Goal: Task Accomplishment & Management: Complete application form

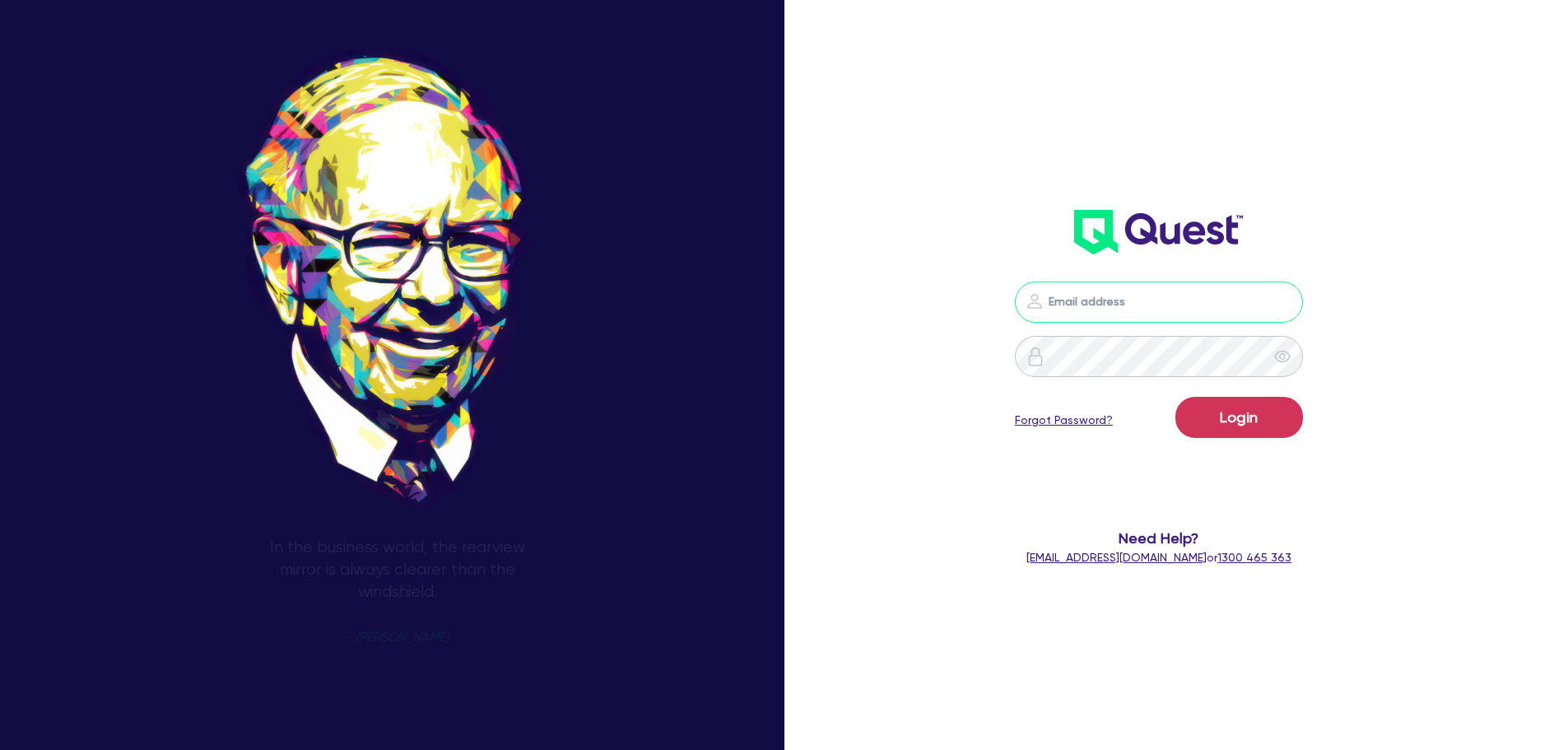
click at [1117, 314] on input "email" at bounding box center [1159, 302] width 288 height 41
type input "[PERSON_NAME][EMAIL_ADDRESS][DOMAIN_NAME]"
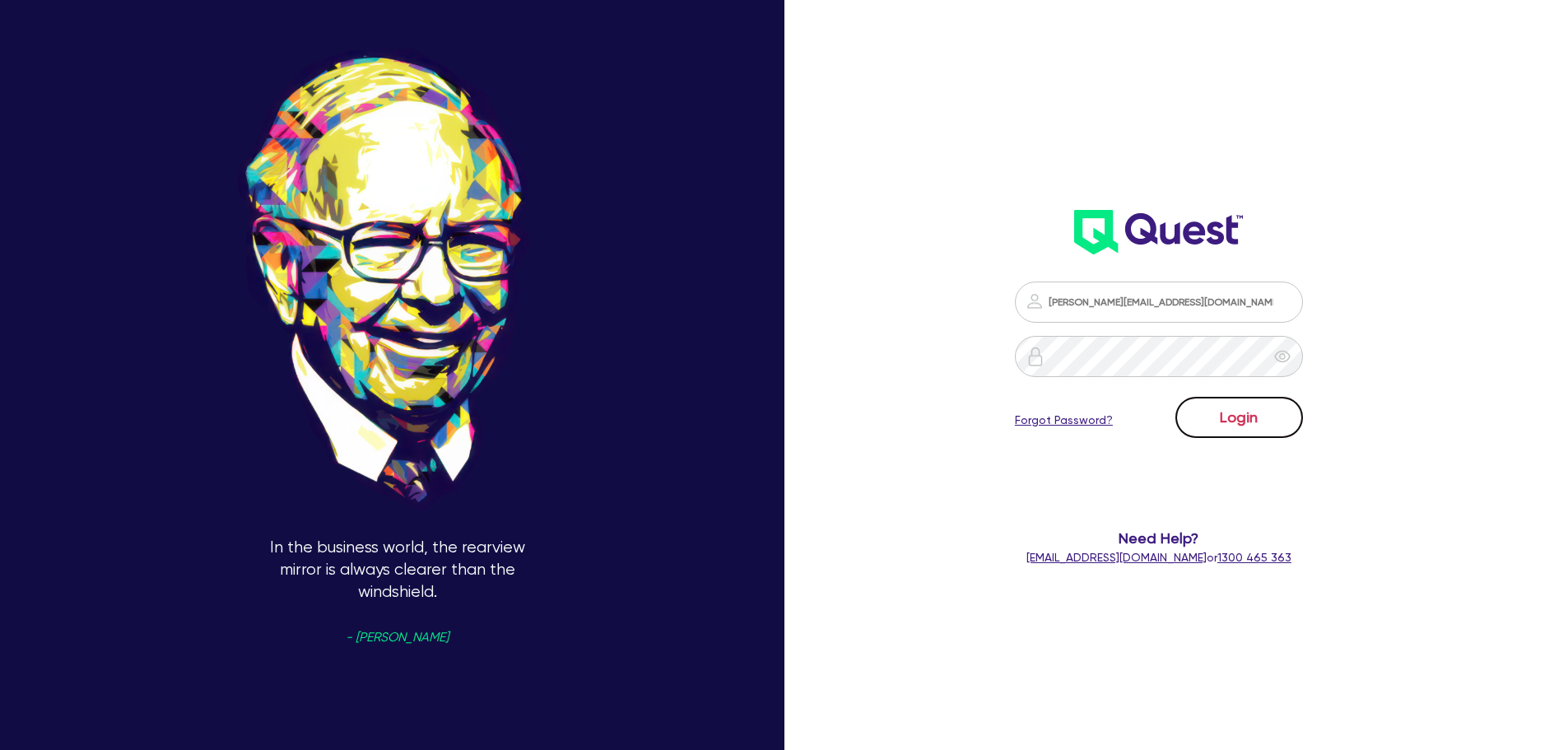
click at [1269, 425] on button "Login" at bounding box center [1239, 417] width 128 height 41
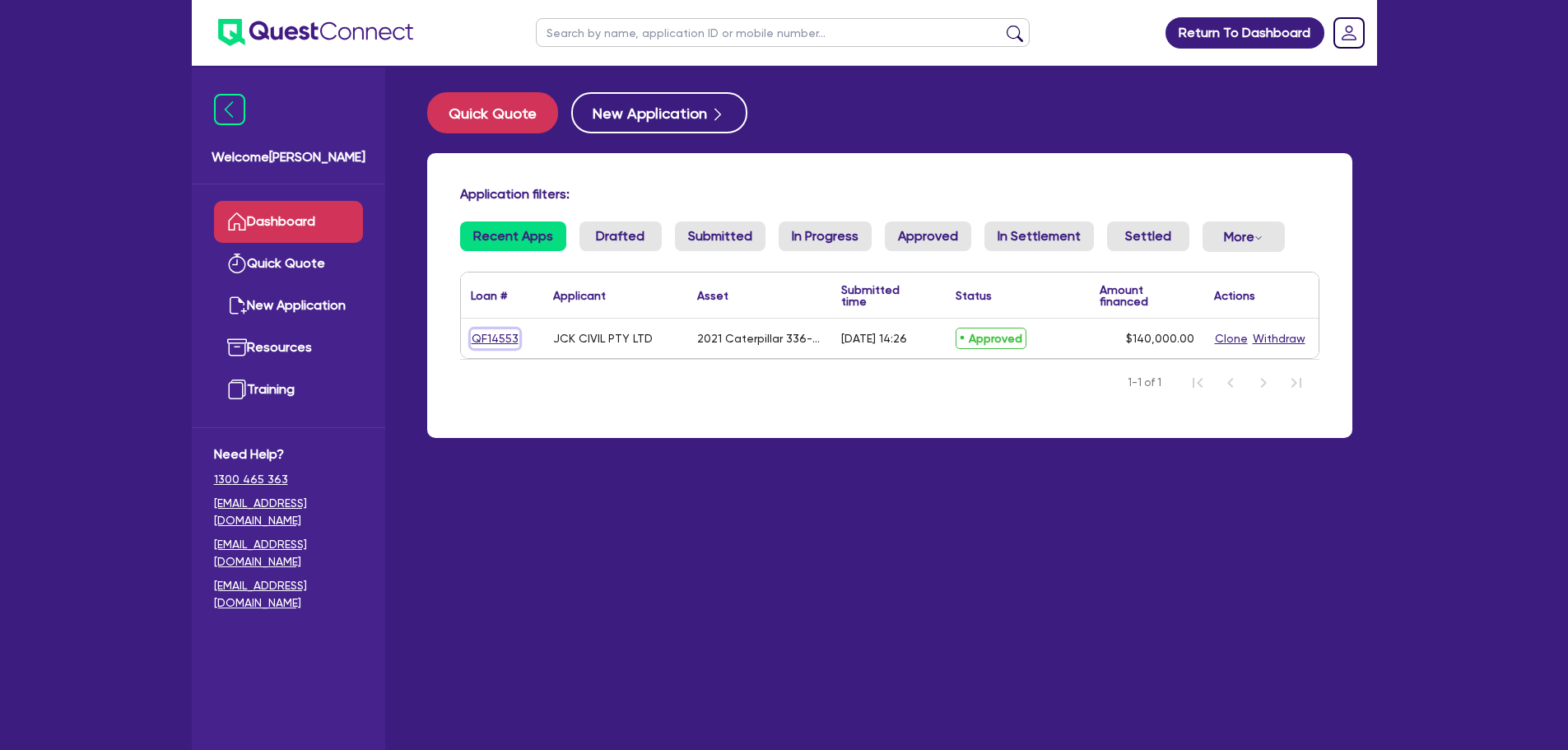
click at [493, 342] on link "QF14553" at bounding box center [495, 339] width 49 height 19
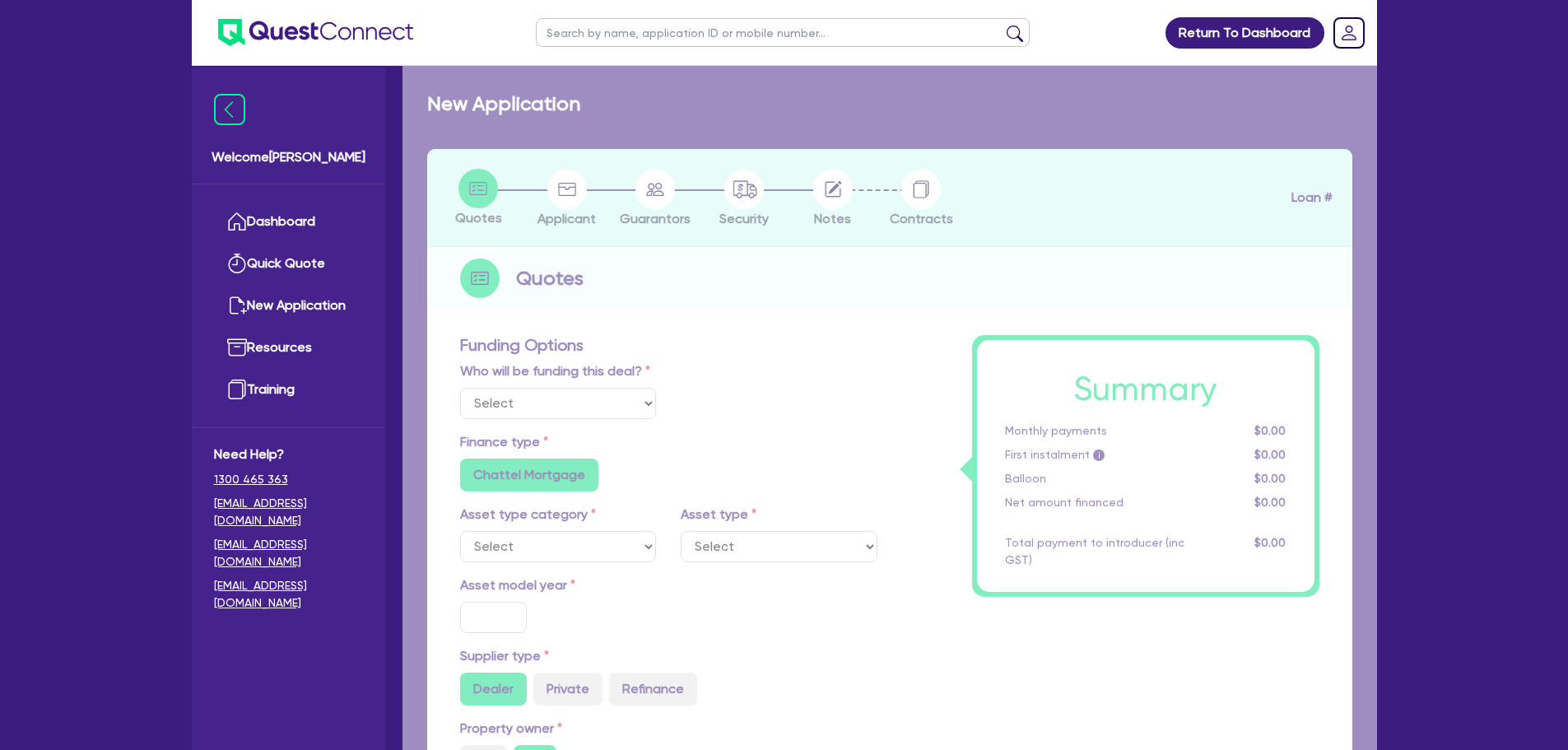
select select "Quest Finance - Own Book"
select select "PRIMARY_ASSETS"
type input "2021"
type input "264,000"
type input "124,000"
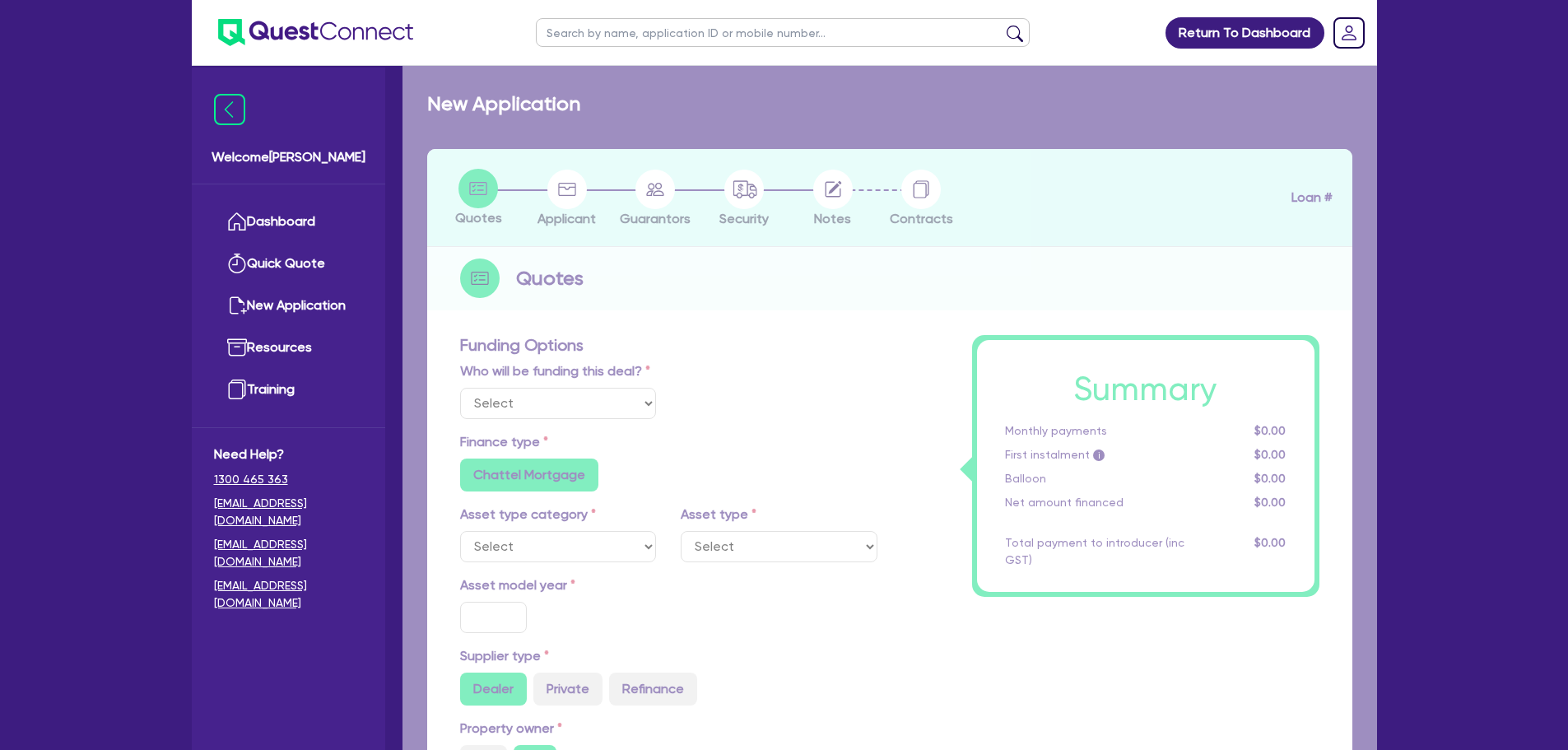
type input "30"
type input "79,200"
type input "7"
type input "9,800"
type input "17.95"
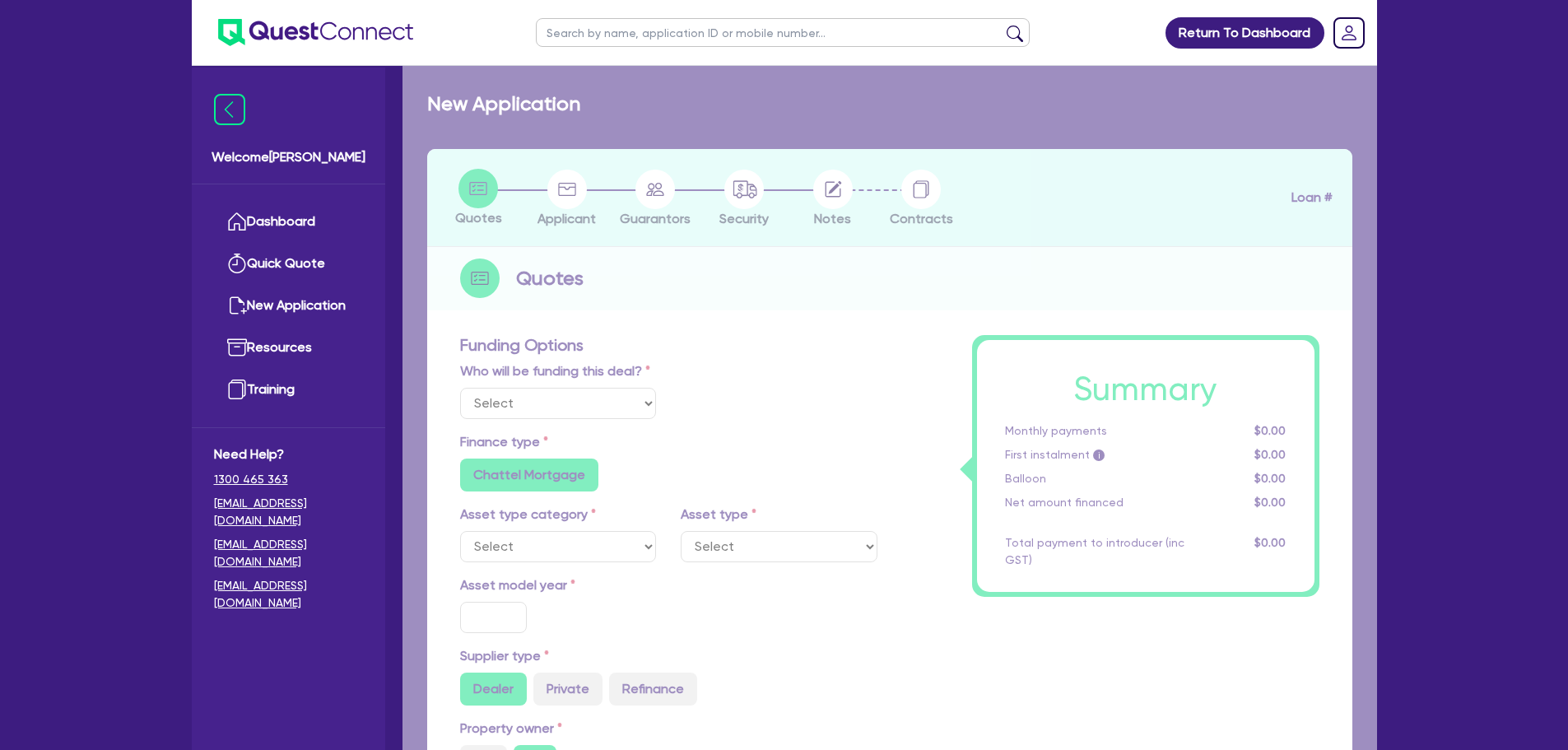
type input "900"
select select "YELLOW_GOODS_AND_EXCAVATORS"
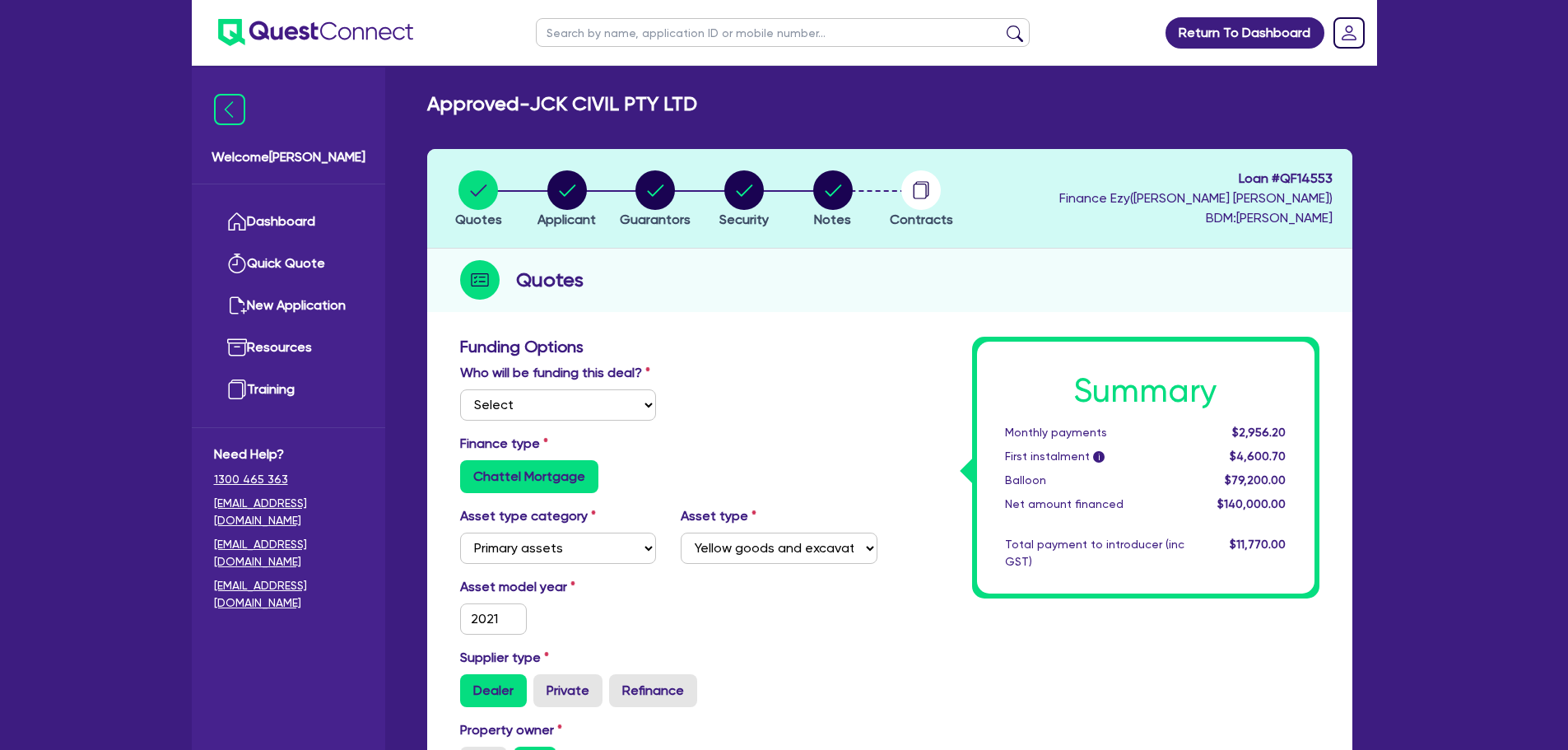
click at [1264, 173] on span "Loan # QF14553" at bounding box center [1196, 178] width 273 height 20
copy span "Loan # QF14553"
click at [309, 577] on link "[EMAIL_ADDRESS][DOMAIN_NAME]" at bounding box center [288, 594] width 149 height 34
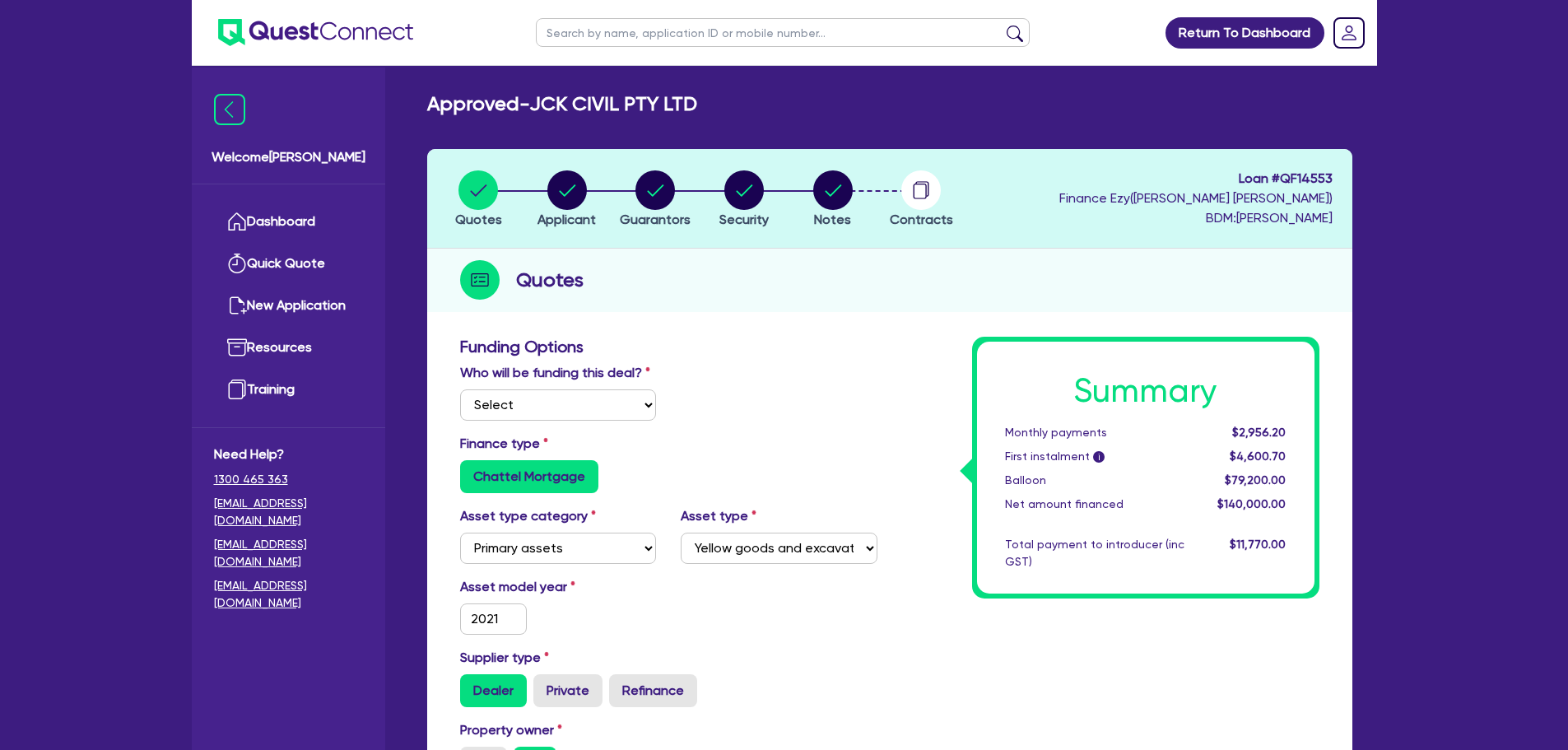
click at [1284, 221] on span "BDM: [PERSON_NAME]" at bounding box center [1196, 218] width 273 height 20
click at [922, 212] on span "Contracts" at bounding box center [922, 220] width 64 height 15
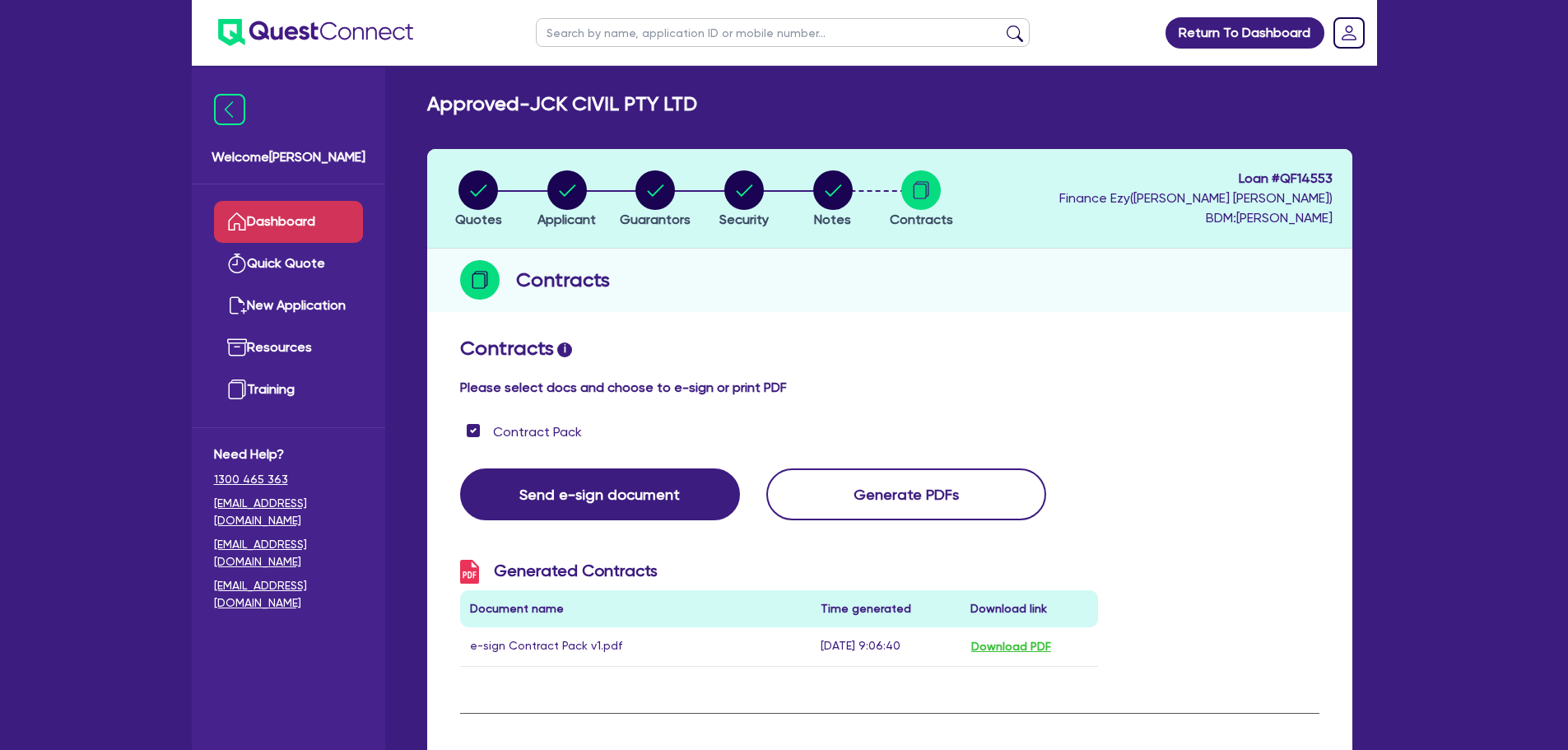
click at [292, 206] on link "Dashboard" at bounding box center [288, 221] width 149 height 42
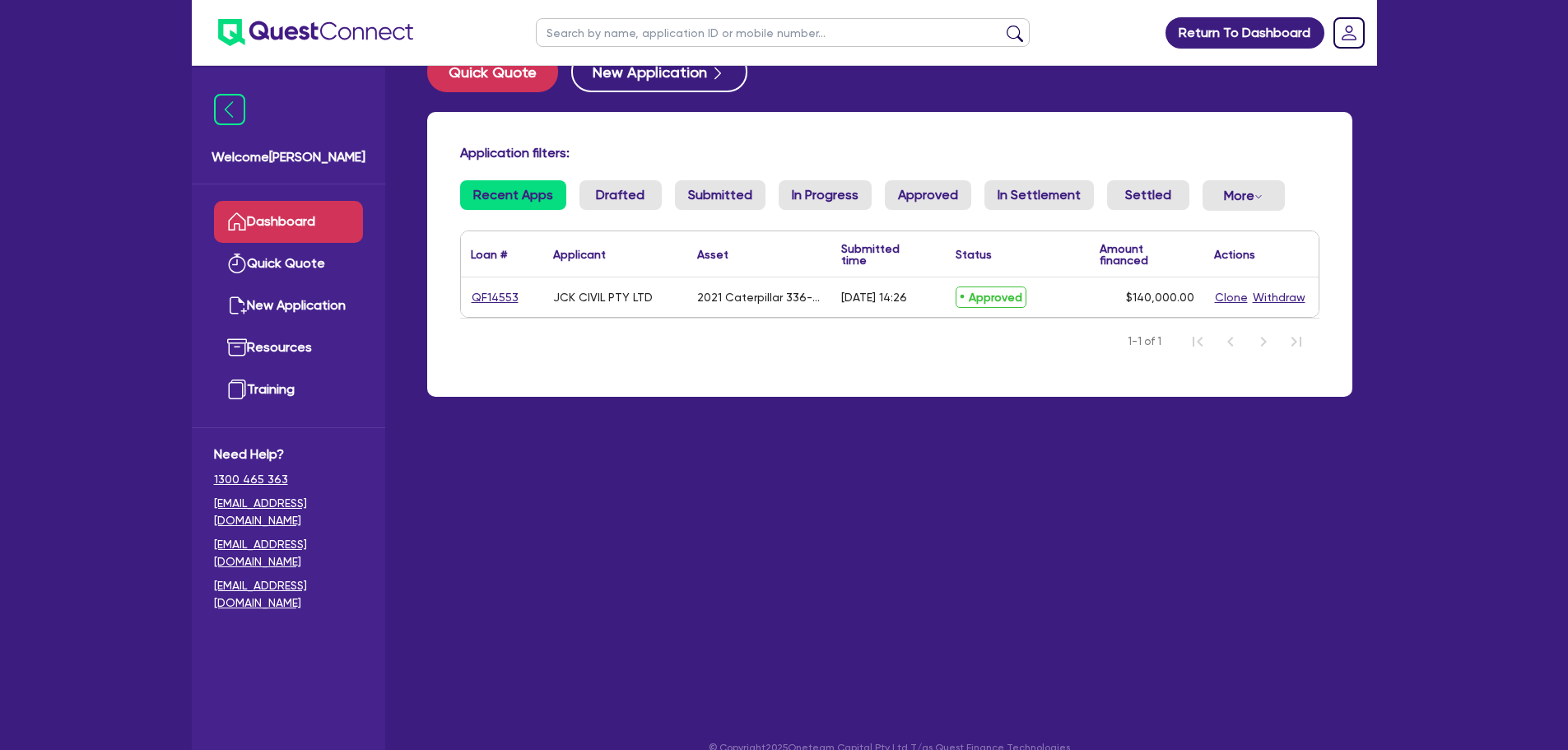
scroll to position [66, 0]
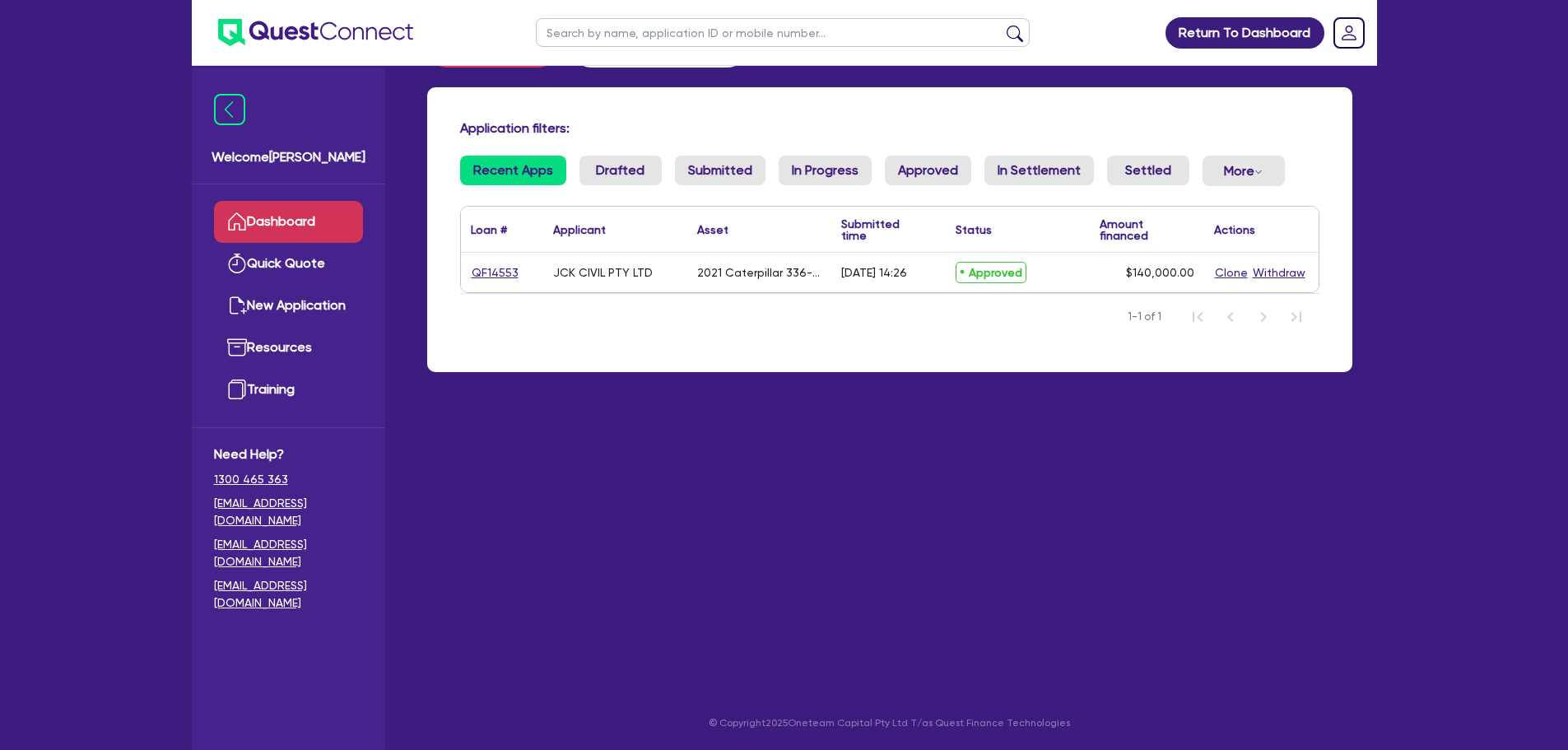
click at [485, 275] on link "QF14553" at bounding box center [495, 273] width 49 height 19
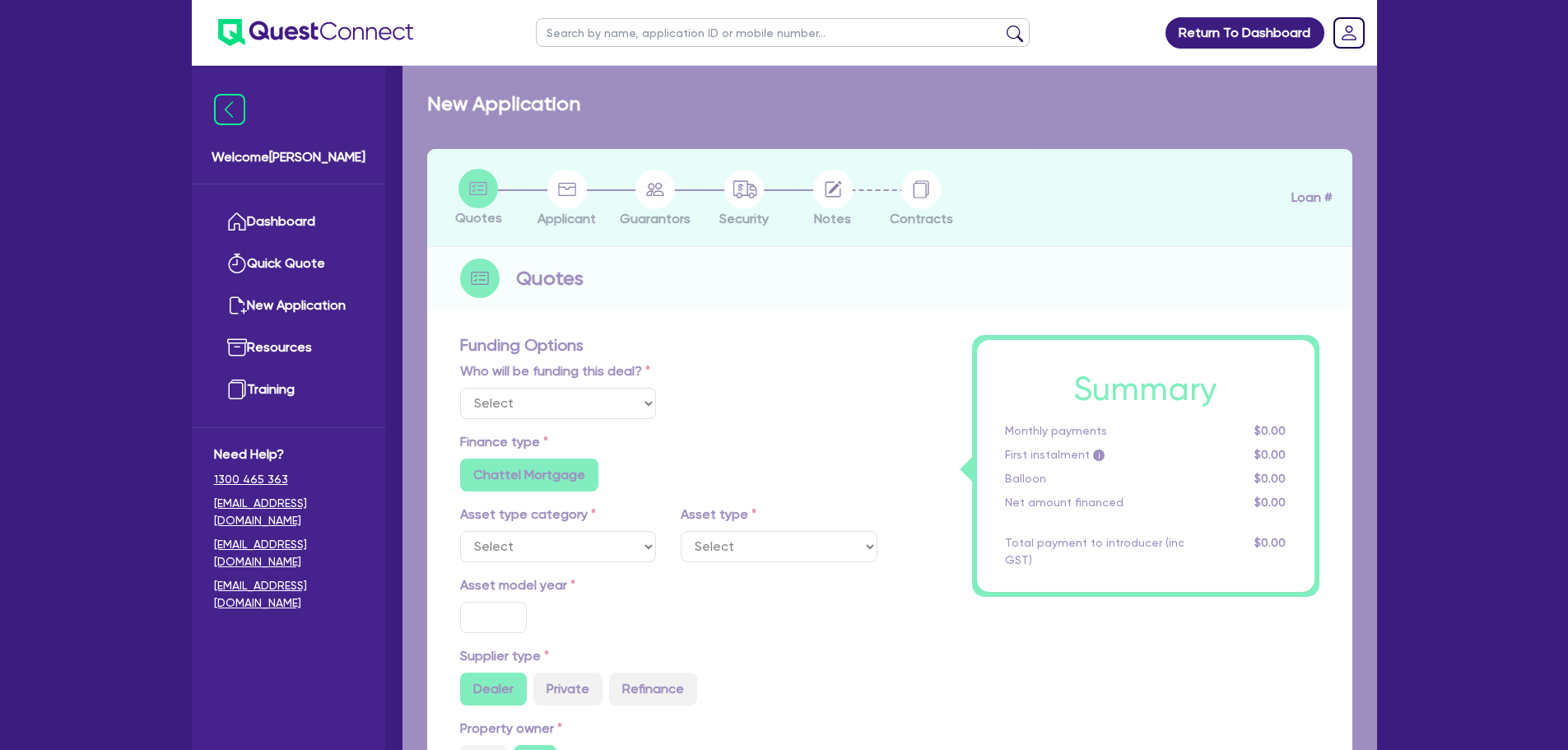
select select "Quest Finance - Own Book"
select select "PRIMARY_ASSETS"
type input "2021"
type input "264,000"
type input "124,000"
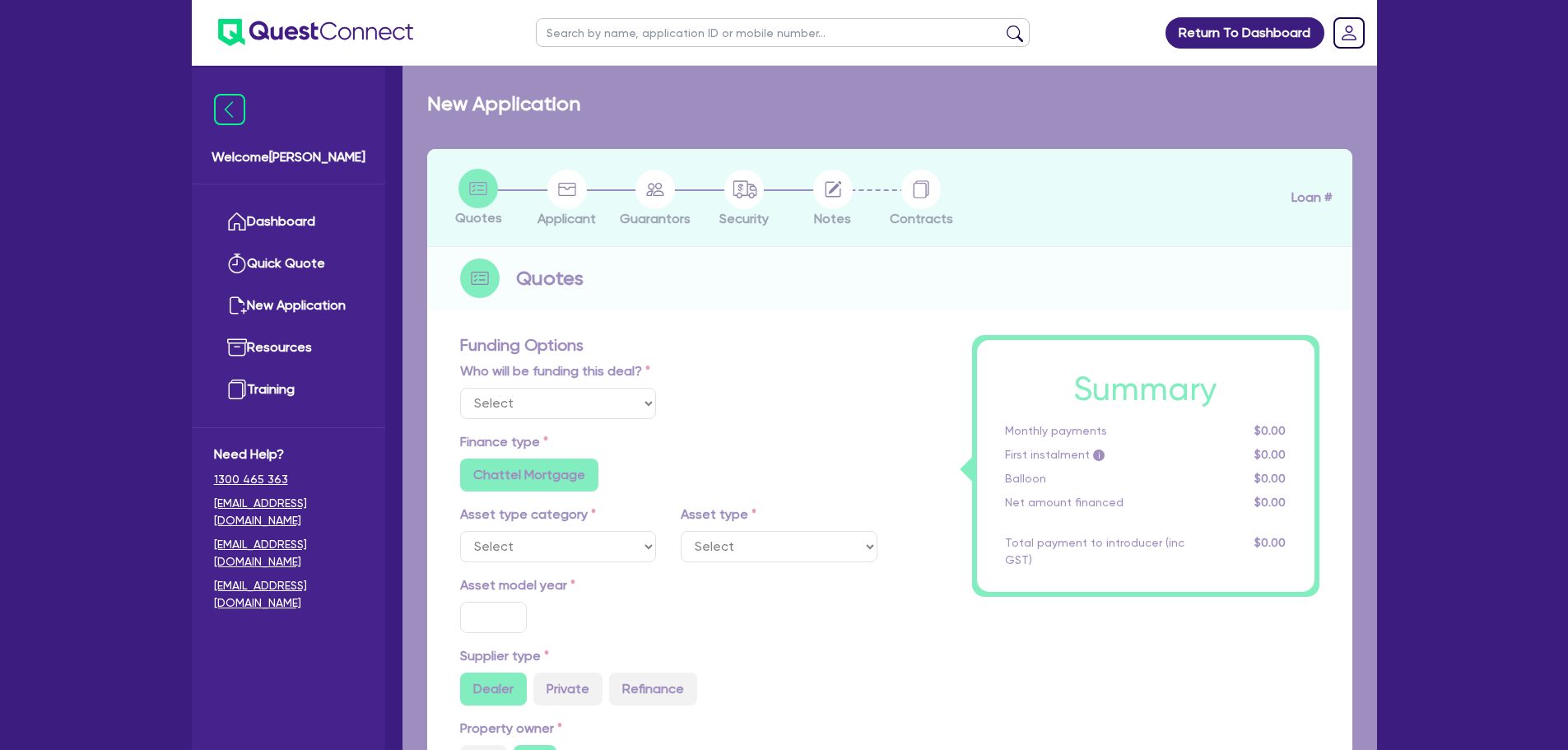
type input "30"
type input "79,200"
type input "7"
type input "9,800"
type input "17.95"
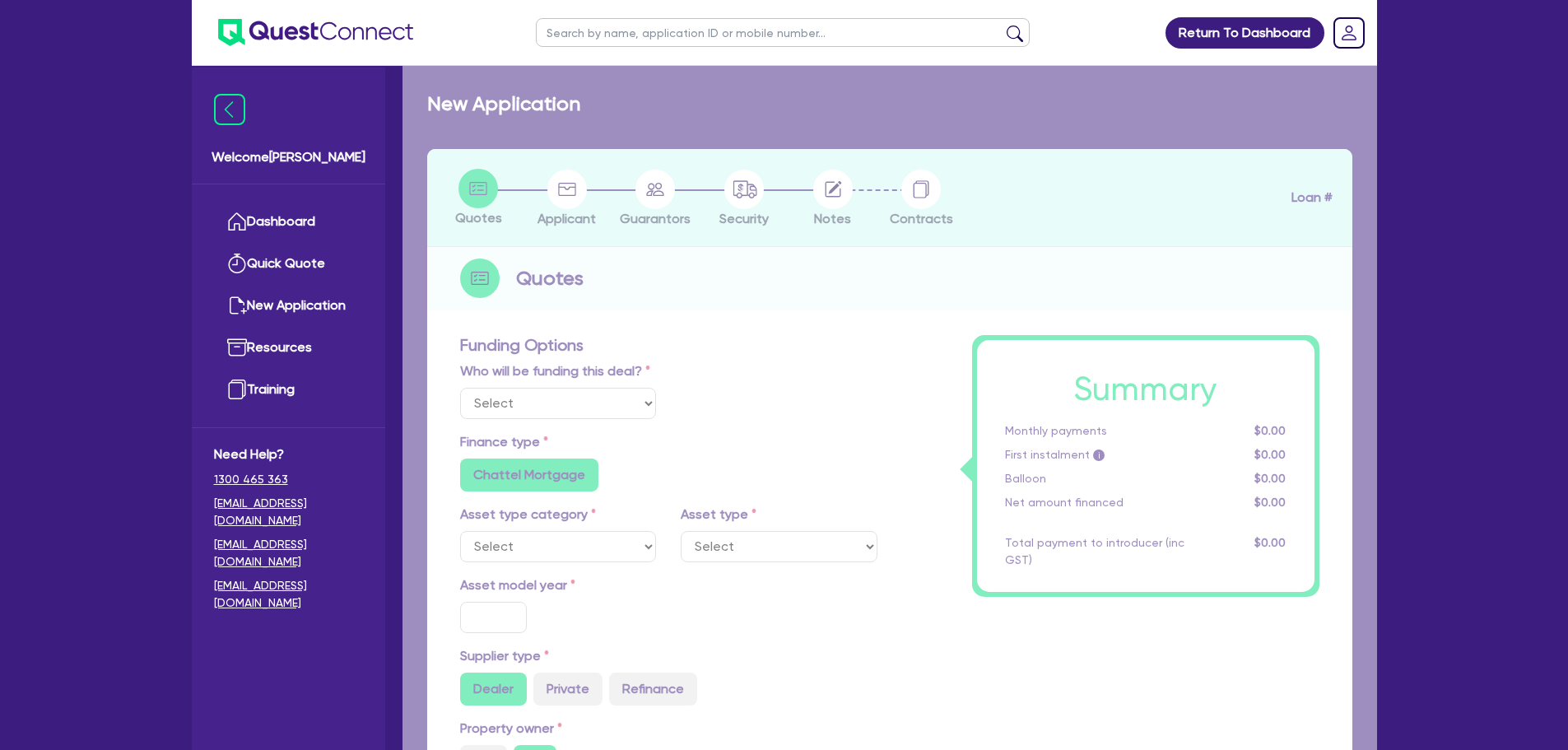
type input "900"
select select "YELLOW_GOODS_AND_EXCAVATORS"
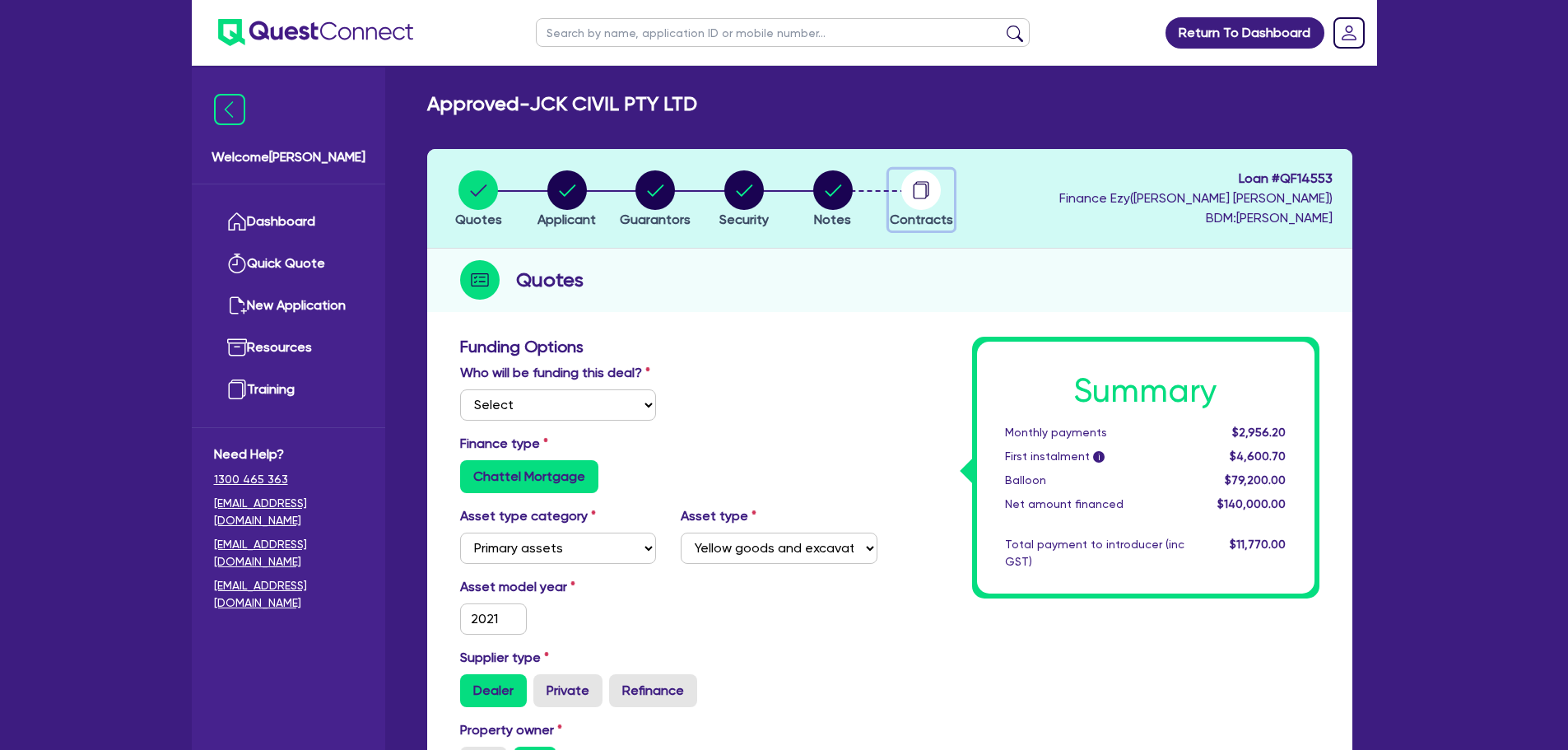
click at [926, 194] on icon "button" at bounding box center [920, 191] width 13 height 15
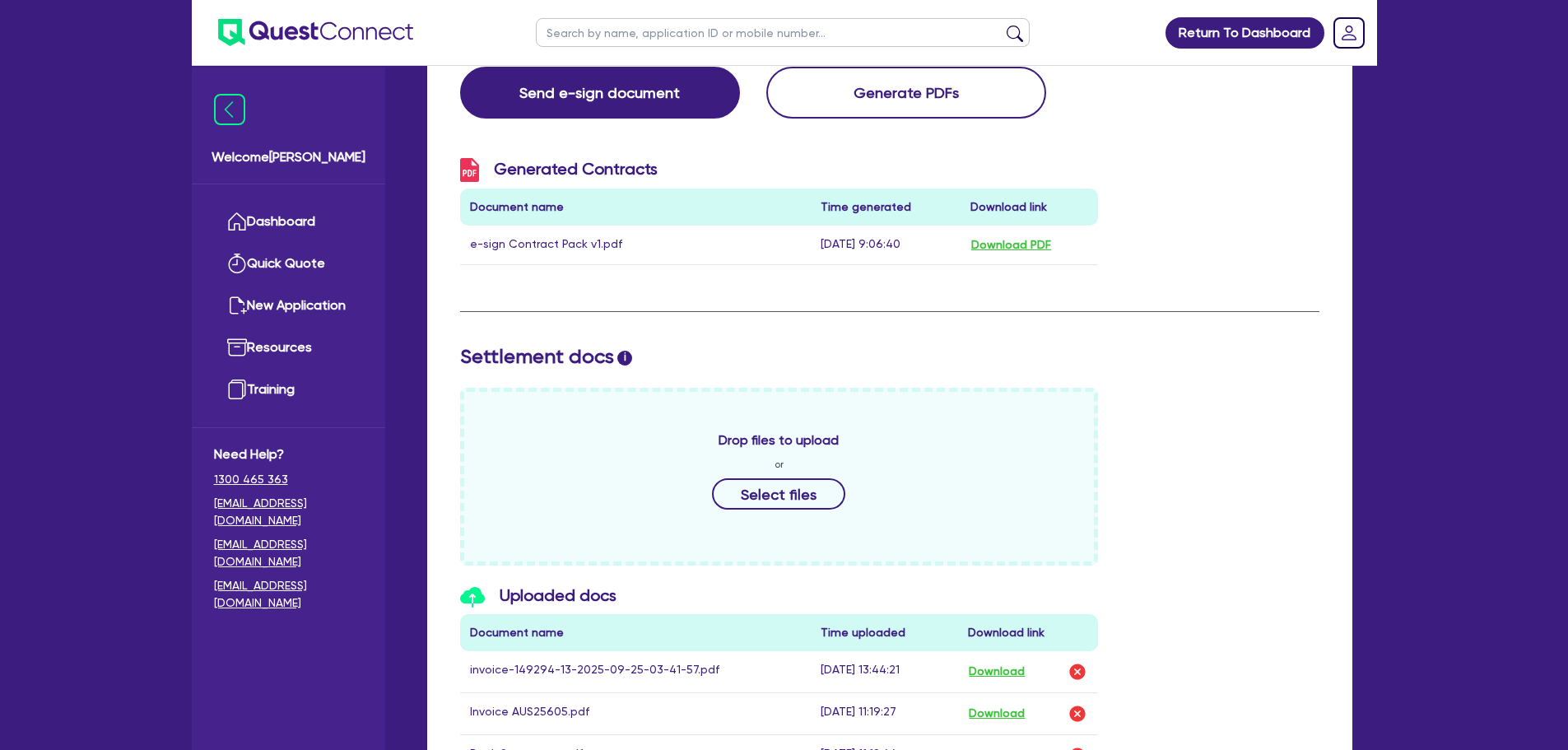
scroll to position [494, 0]
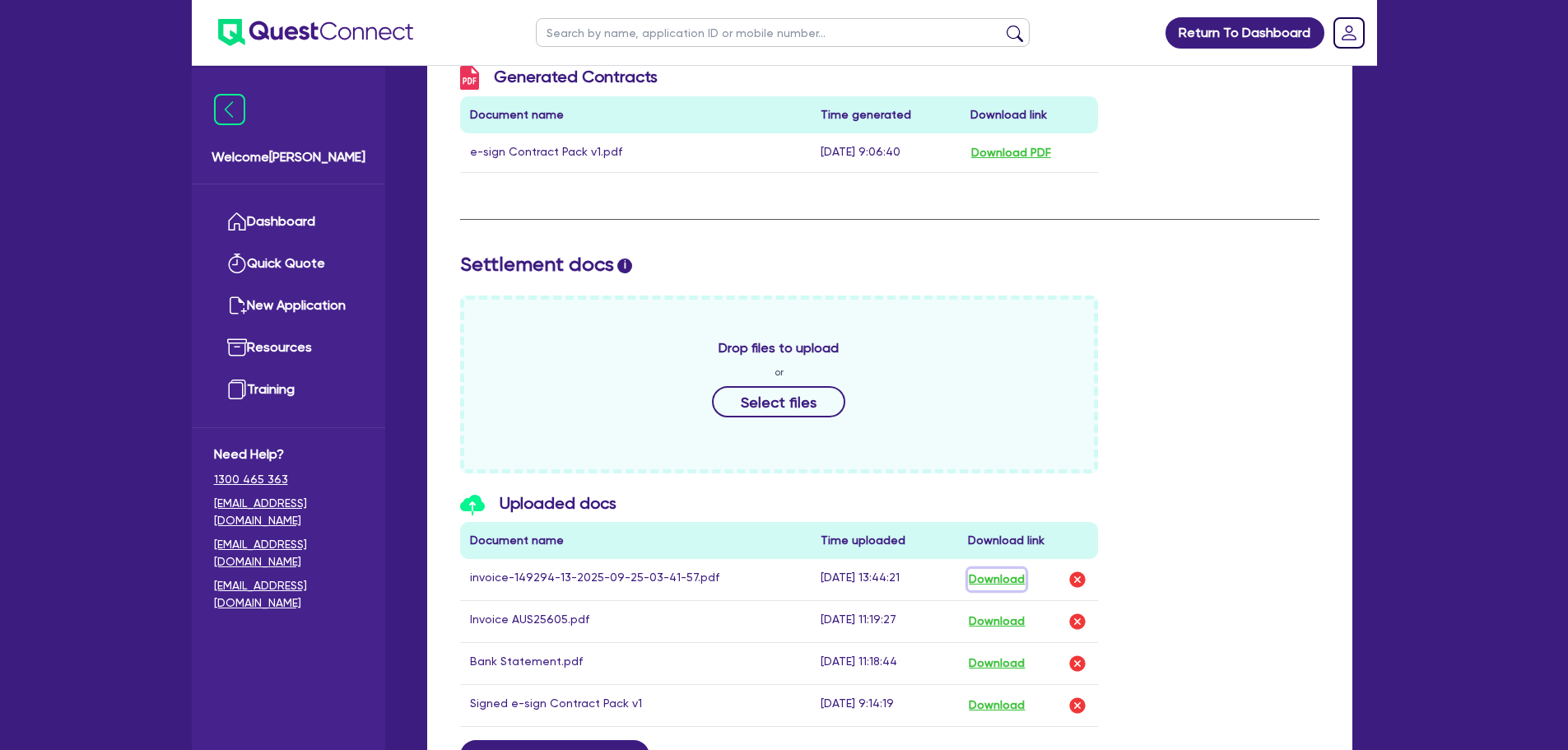
click at [1011, 580] on button "Download" at bounding box center [996, 579] width 58 height 21
click at [1075, 572] on img "button" at bounding box center [1077, 579] width 20 height 20
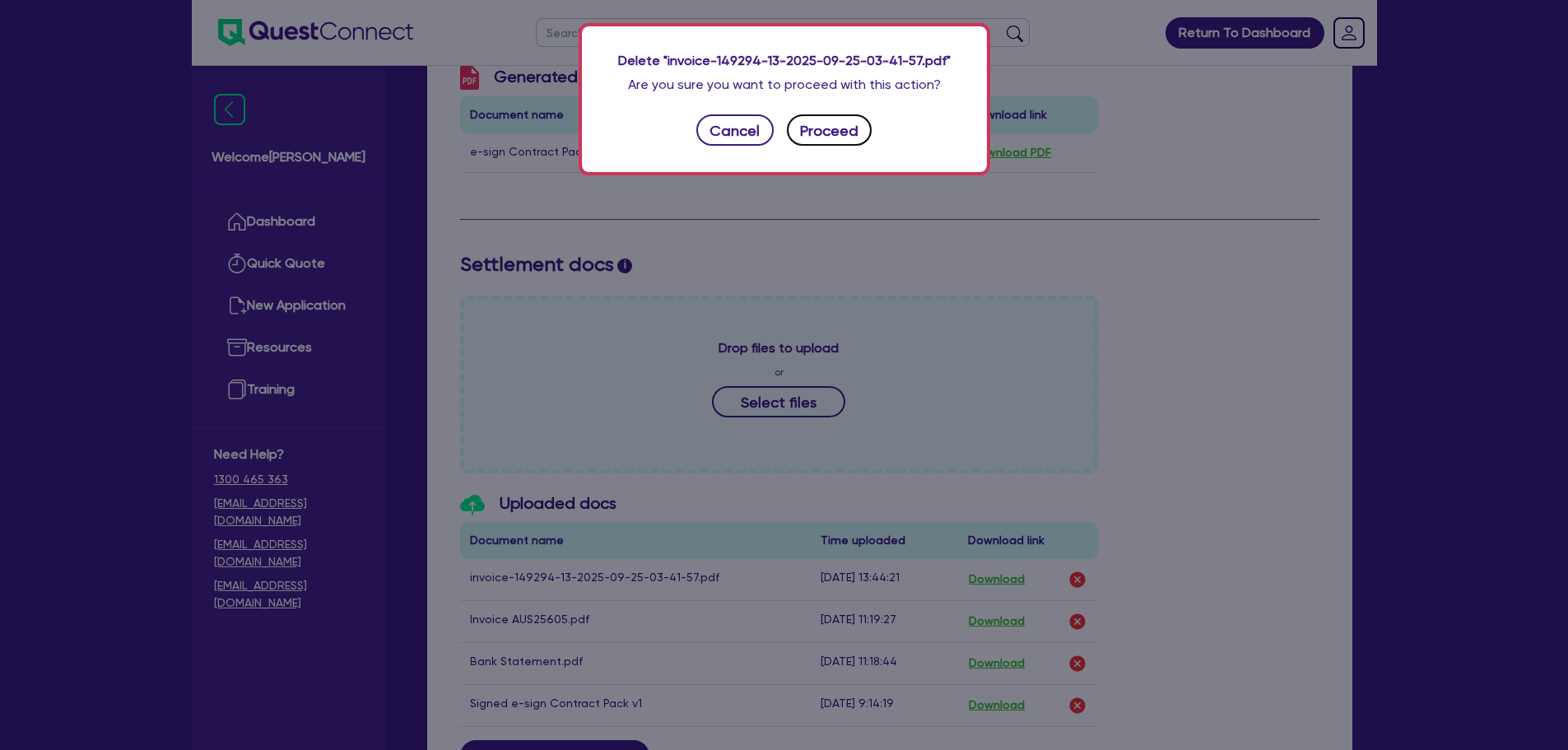
click at [847, 123] on button "Proceed" at bounding box center [830, 130] width 86 height 31
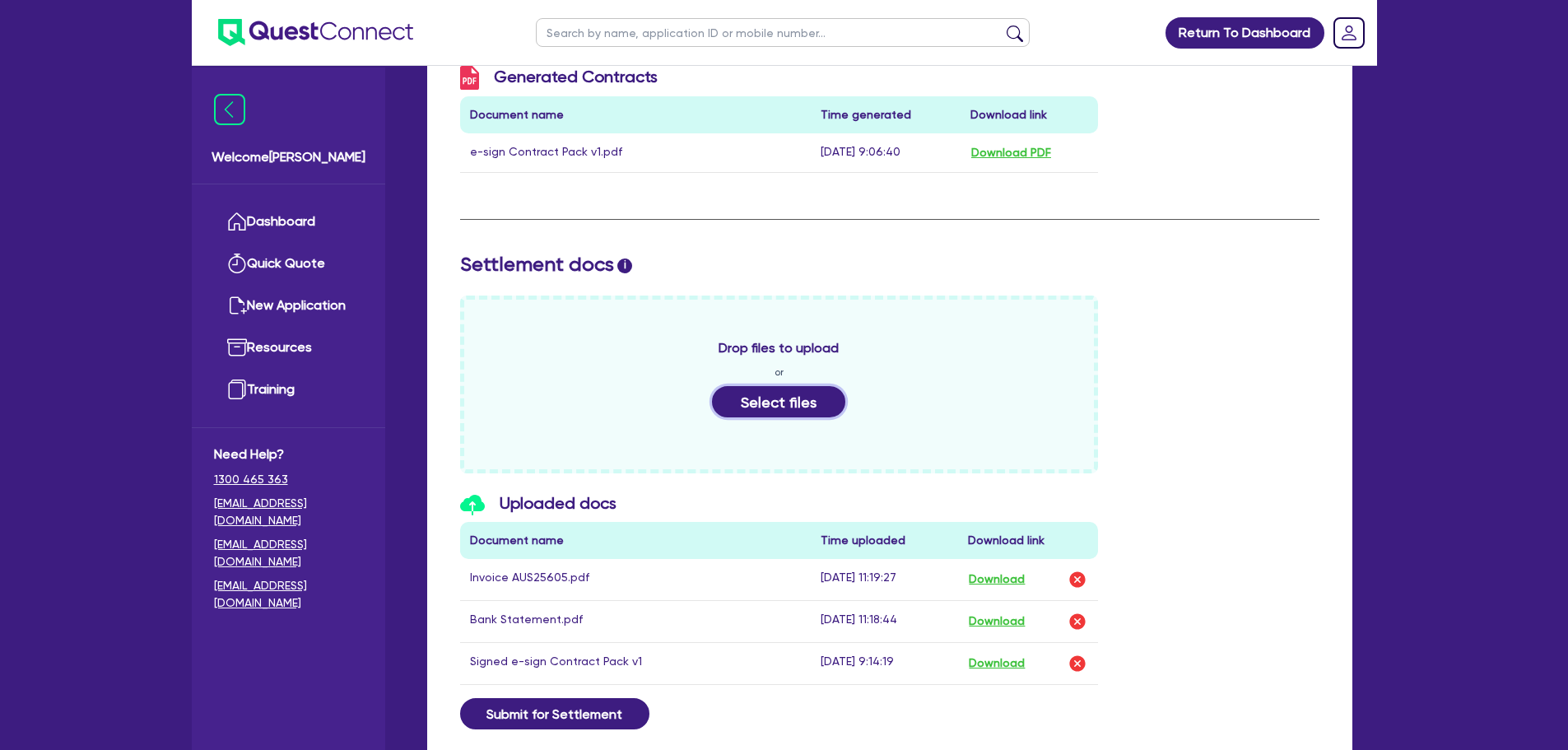
click at [813, 396] on button "Select files" at bounding box center [778, 402] width 133 height 31
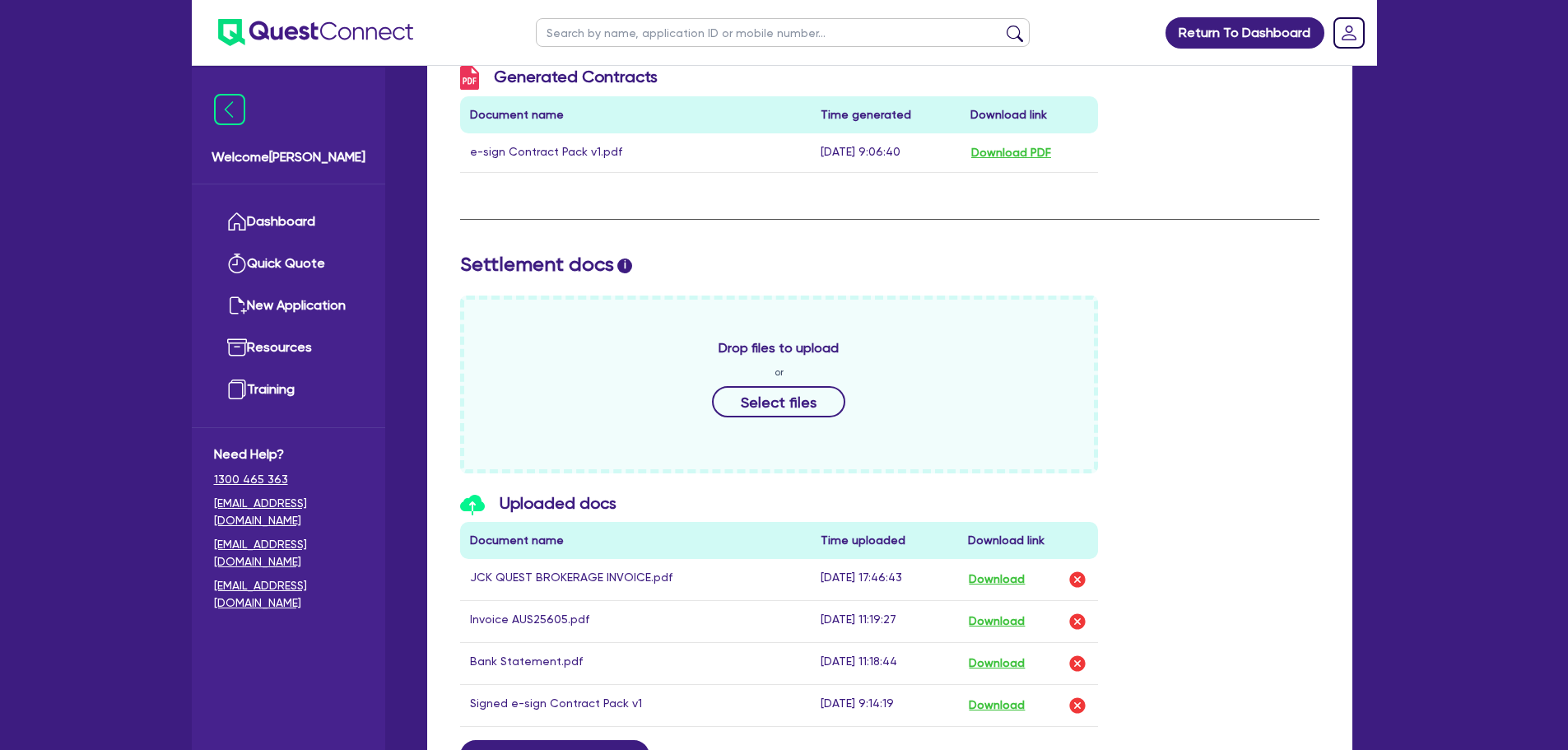
click at [600, 572] on td "JCK QUEST BROKERAGE INVOICE.pdf" at bounding box center [636, 579] width 352 height 42
click at [992, 578] on button "Download" at bounding box center [996, 579] width 58 height 21
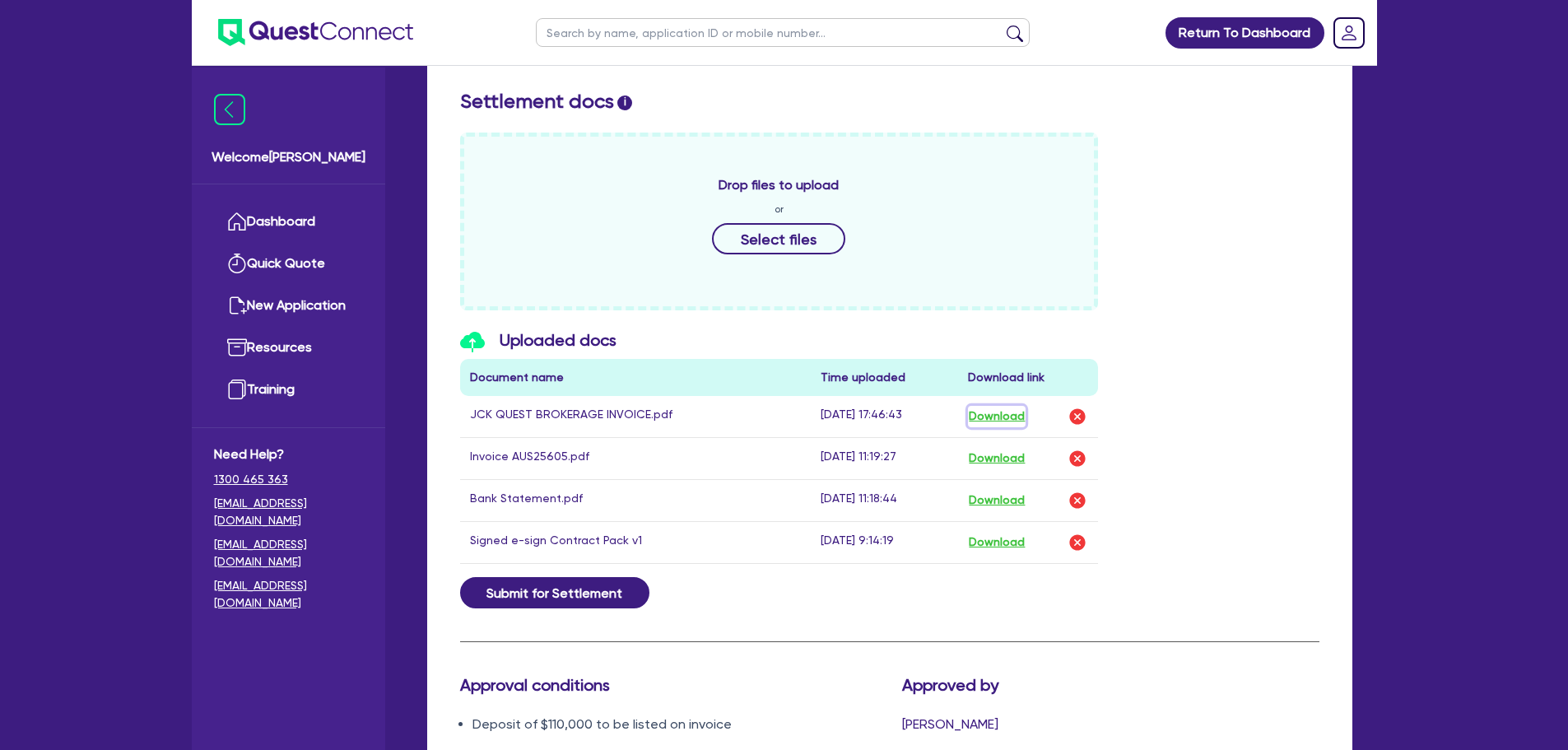
scroll to position [658, 0]
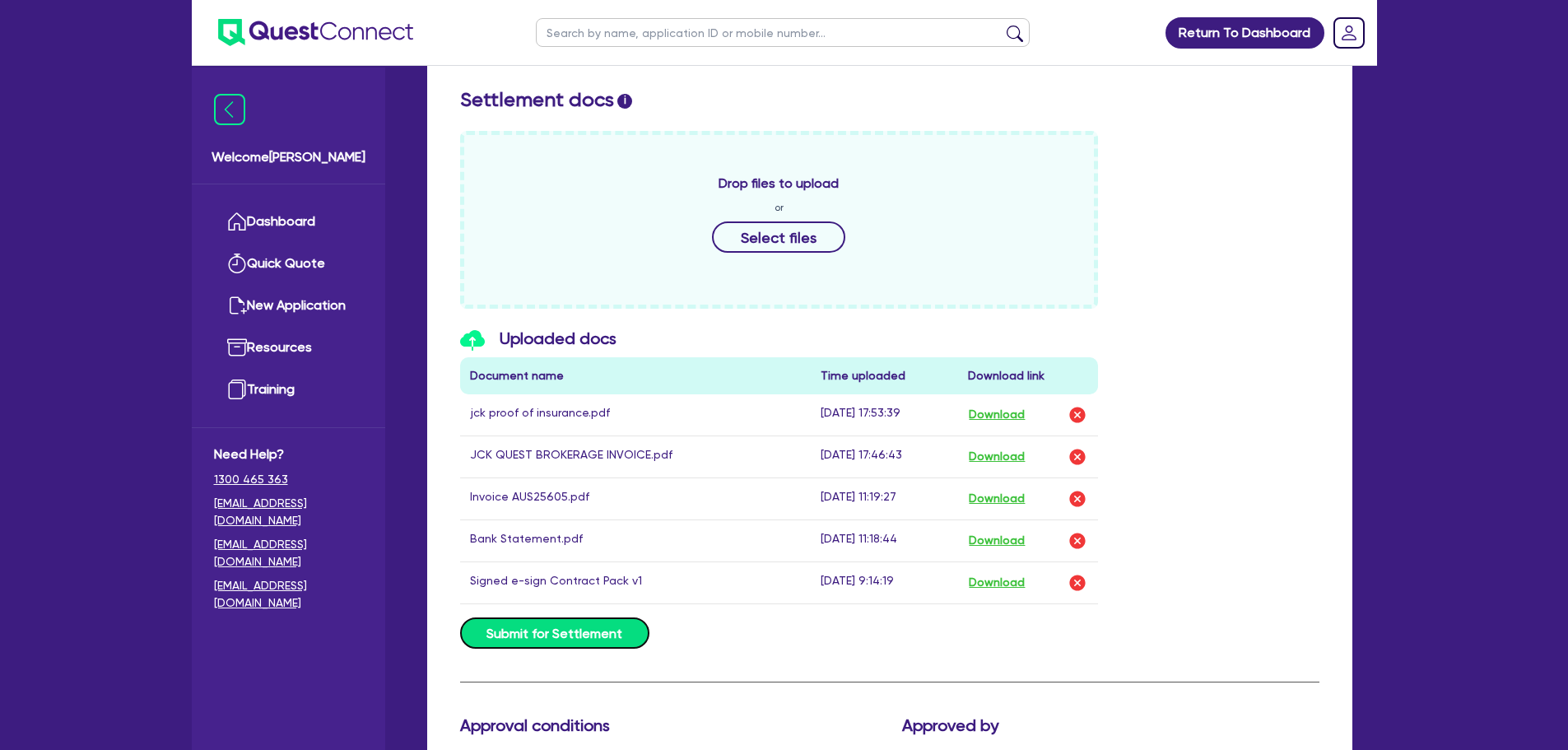
click at [556, 640] on button "Submit for Settlement" at bounding box center [554, 632] width 190 height 31
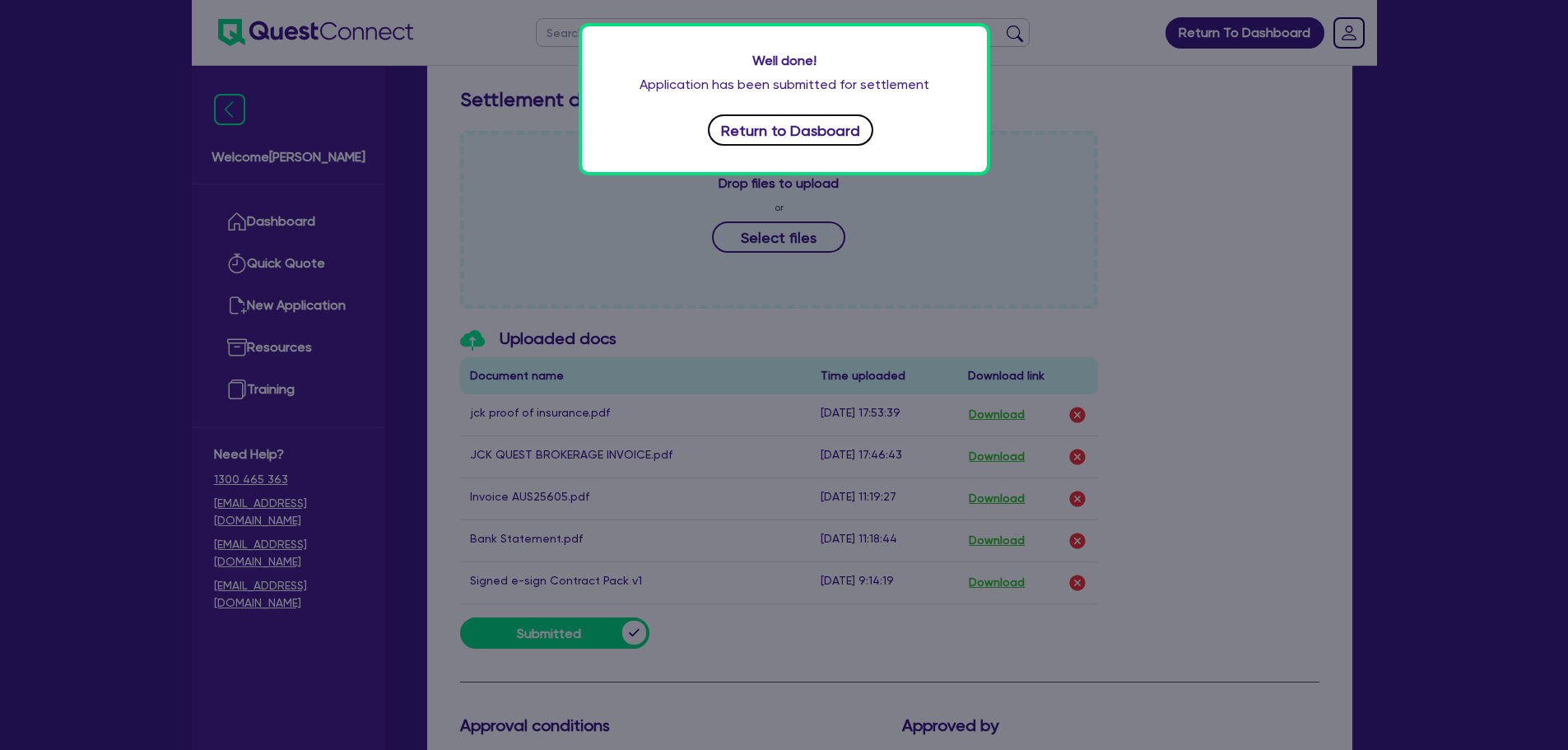
click at [805, 125] on button "Return to Dasboard" at bounding box center [791, 130] width 166 height 31
